Goal: Task Accomplishment & Management: Manage account settings

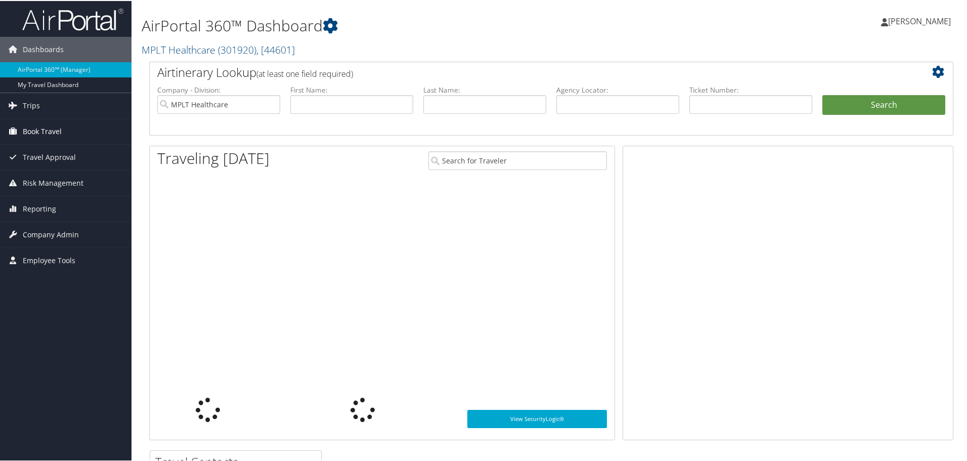
click at [51, 127] on span "Book Travel" at bounding box center [42, 130] width 39 height 25
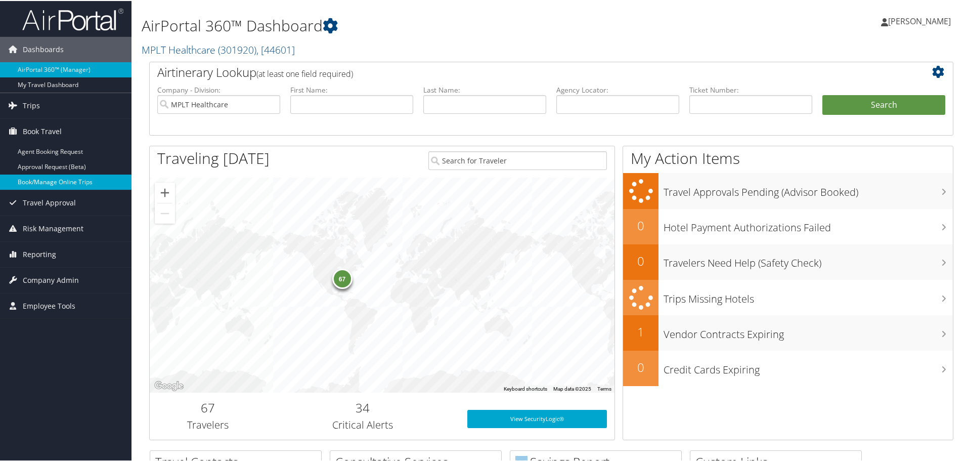
click at [60, 177] on link "Book/Manage Online Trips" at bounding box center [66, 181] width 132 height 15
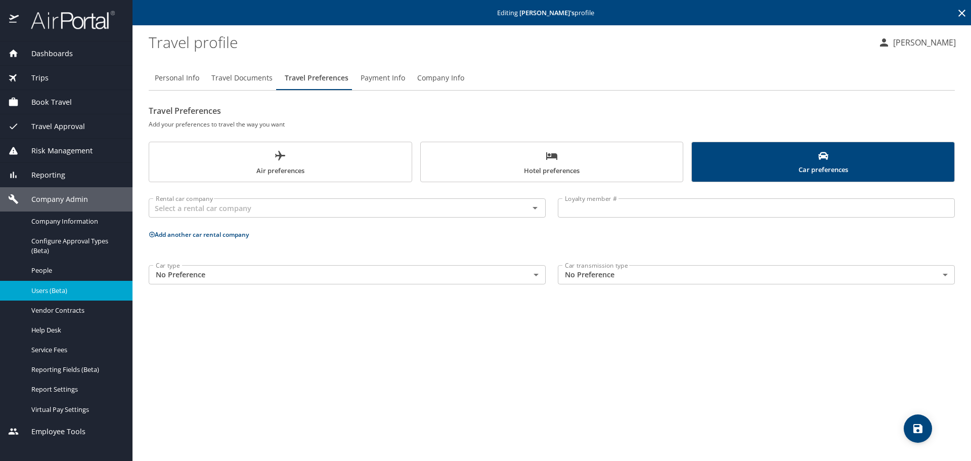
click at [961, 9] on icon at bounding box center [962, 13] width 12 height 12
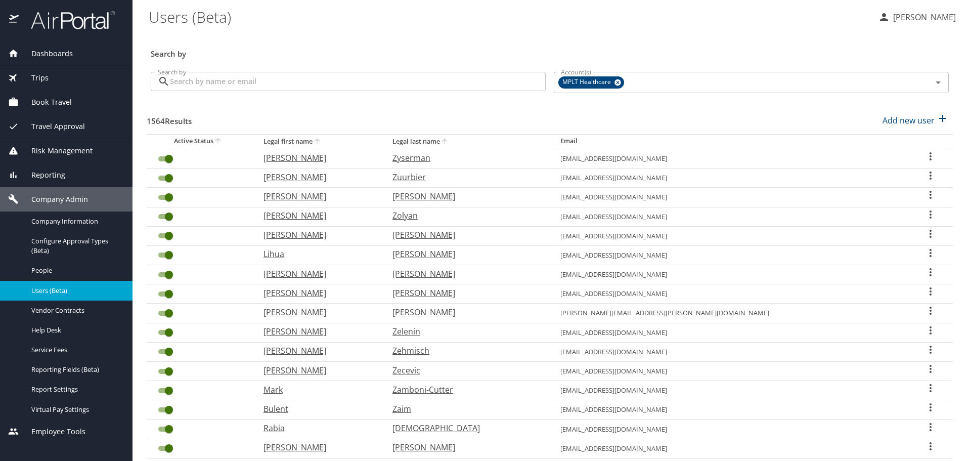
click at [387, 79] on input "Search by" at bounding box center [358, 81] width 376 height 19
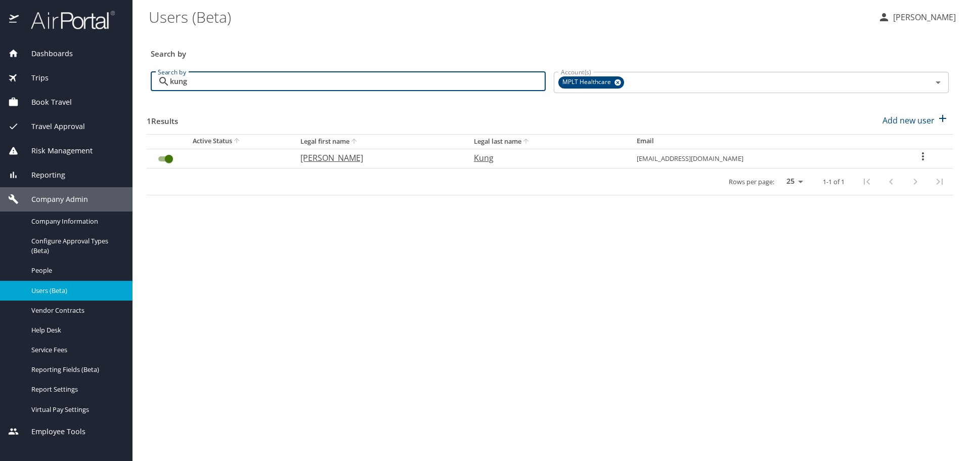
type input "kung"
click at [320, 164] on th "[PERSON_NAME]" at bounding box center [379, 158] width 174 height 19
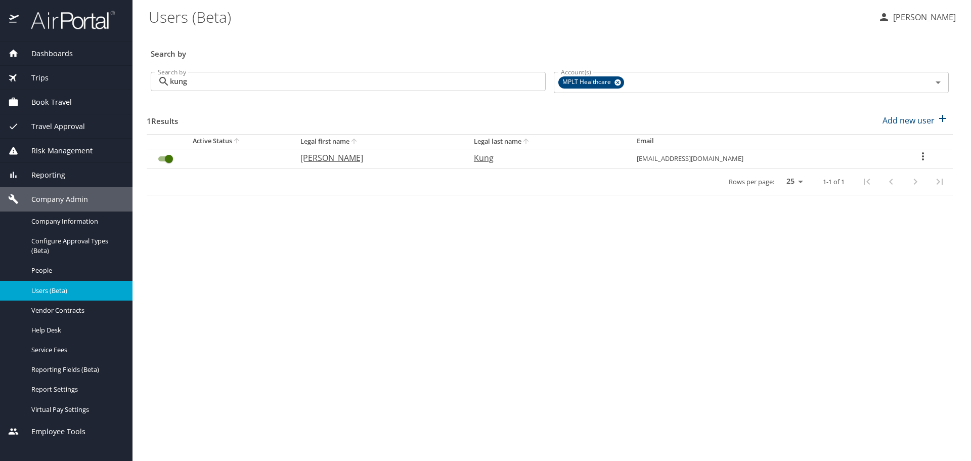
click at [322, 161] on p "[PERSON_NAME]" at bounding box center [376, 158] width 153 height 12
select select "US"
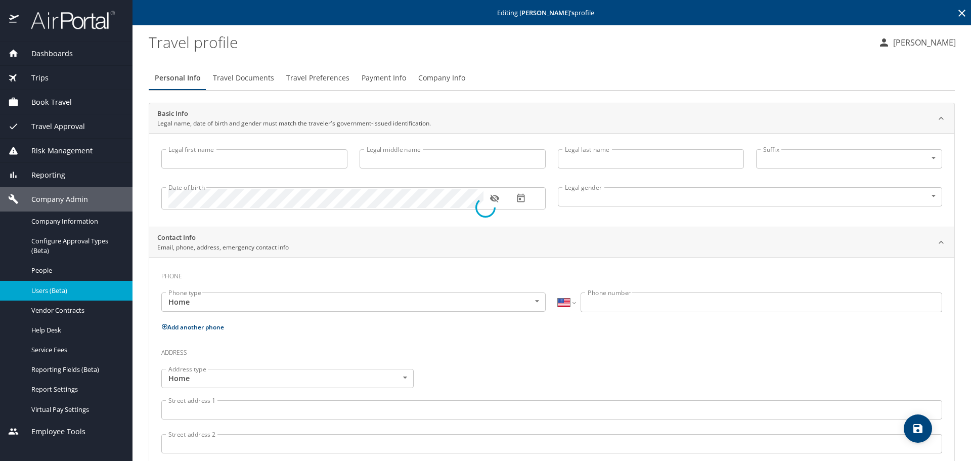
type input "[PERSON_NAME]"
type input "Kung"
type input "[DEMOGRAPHIC_DATA]"
type input "[PERSON_NAME]"
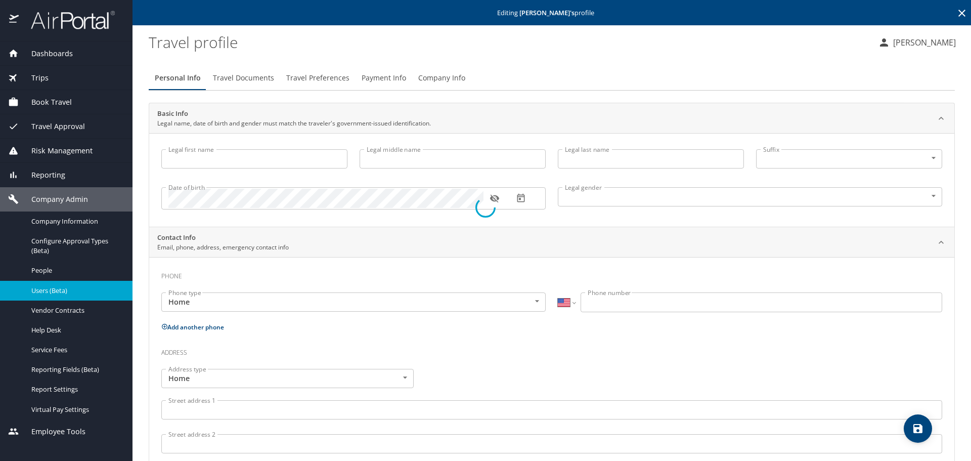
type input "[PERSON_NAME]"
type input "[PHONE_NUMBER]"
select select "US"
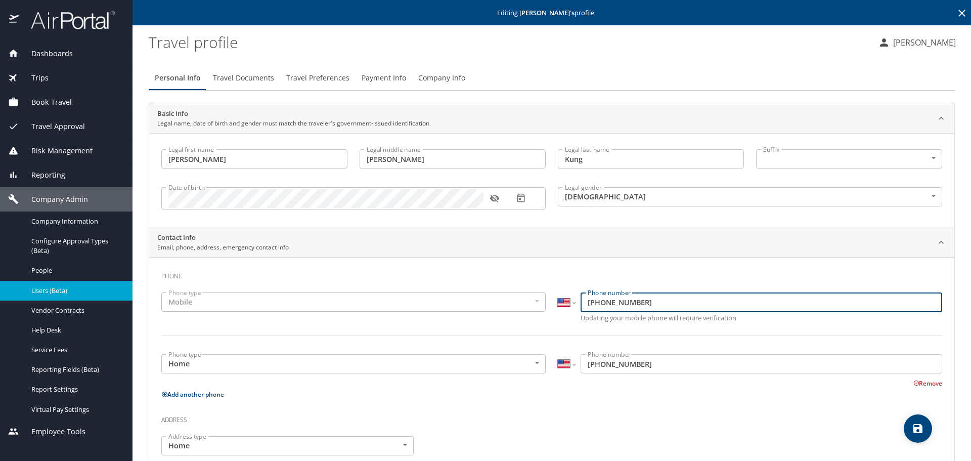
drag, startPoint x: 582, startPoint y: 303, endPoint x: 657, endPoint y: 304, distance: 75.4
click at [657, 304] on input "[PHONE_NUMBER]" at bounding box center [762, 301] width 362 height 19
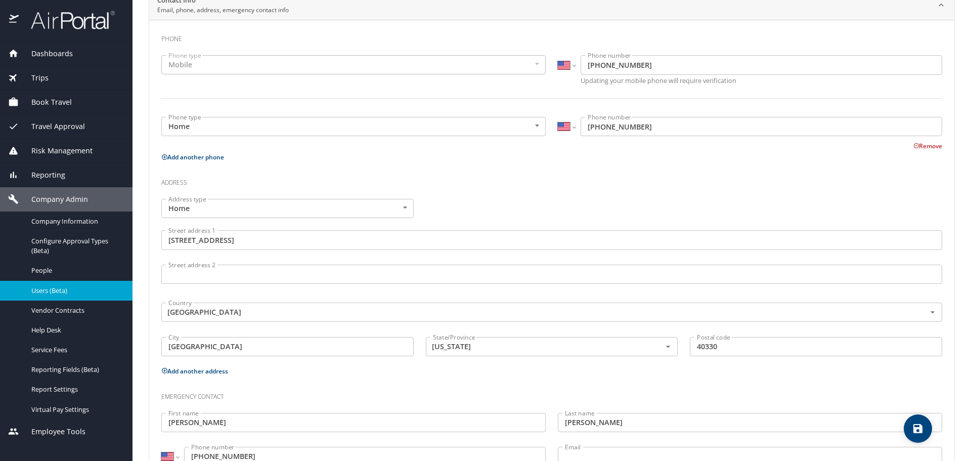
scroll to position [276, 0]
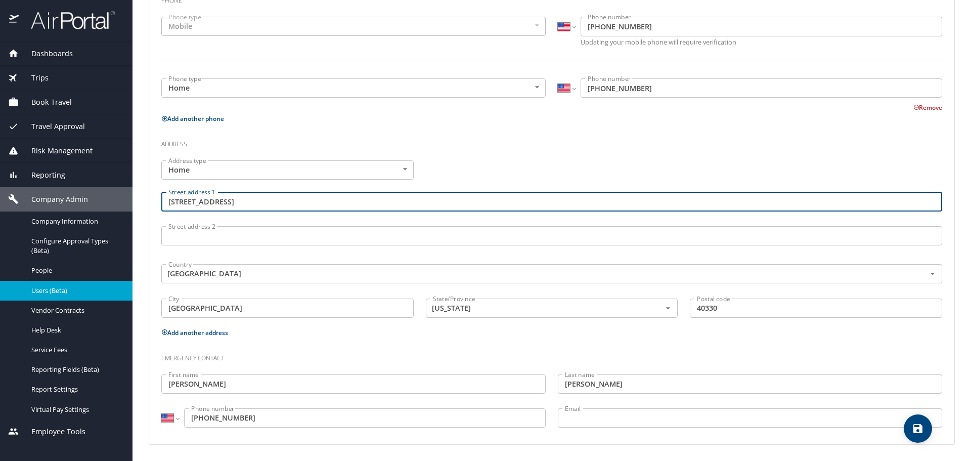
drag, startPoint x: 168, startPoint y: 202, endPoint x: 249, endPoint y: 200, distance: 81.0
click at [249, 200] on input "[STREET_ADDRESS]" at bounding box center [551, 201] width 781 height 19
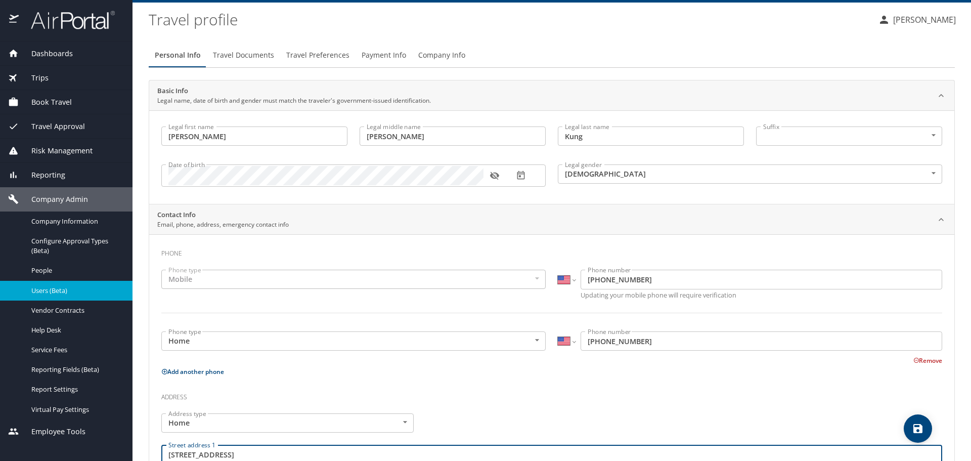
click at [307, 58] on span "Travel Preferences" at bounding box center [317, 55] width 63 height 13
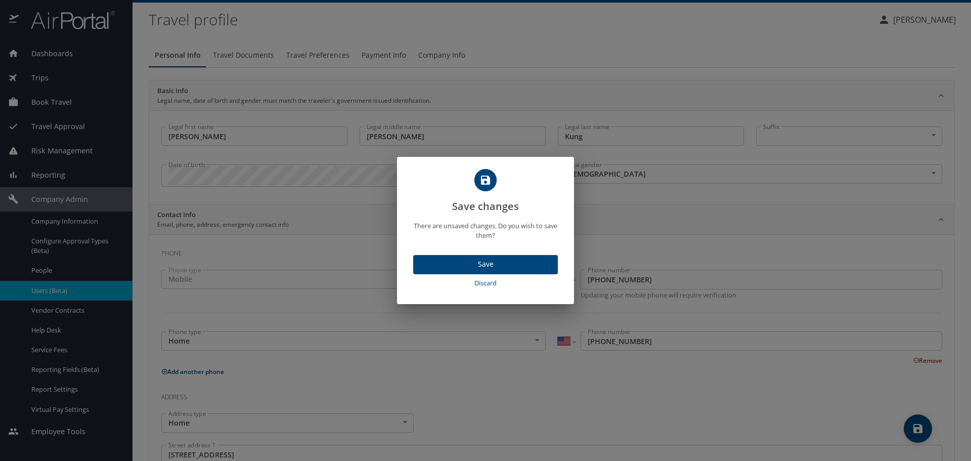
click at [493, 282] on span "Discard" at bounding box center [485, 283] width 137 height 12
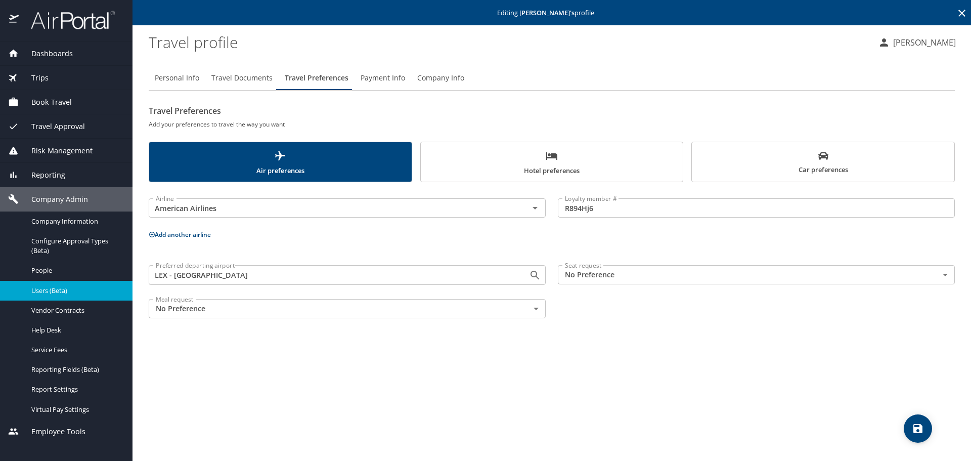
scroll to position [0, 0]
click at [501, 162] on span "Hotel preferences" at bounding box center [552, 163] width 250 height 27
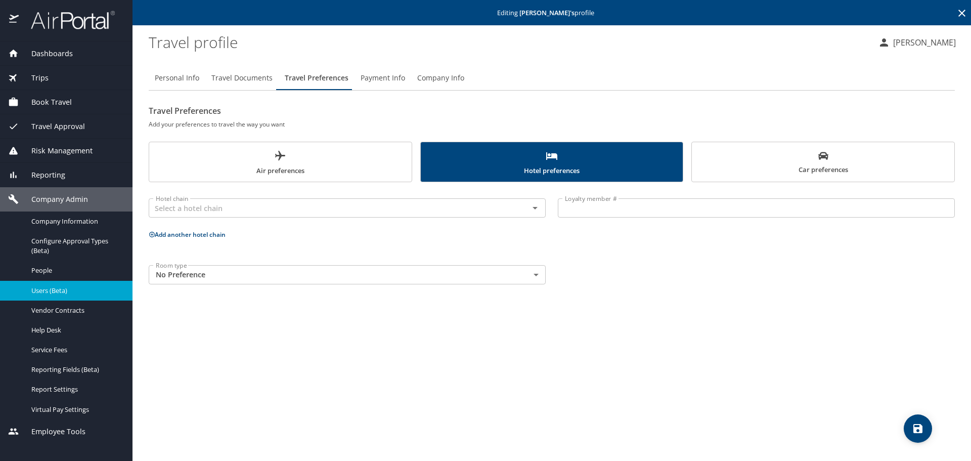
click at [701, 163] on span "Car preferences" at bounding box center [823, 163] width 250 height 25
